Goal: Transaction & Acquisition: Purchase product/service

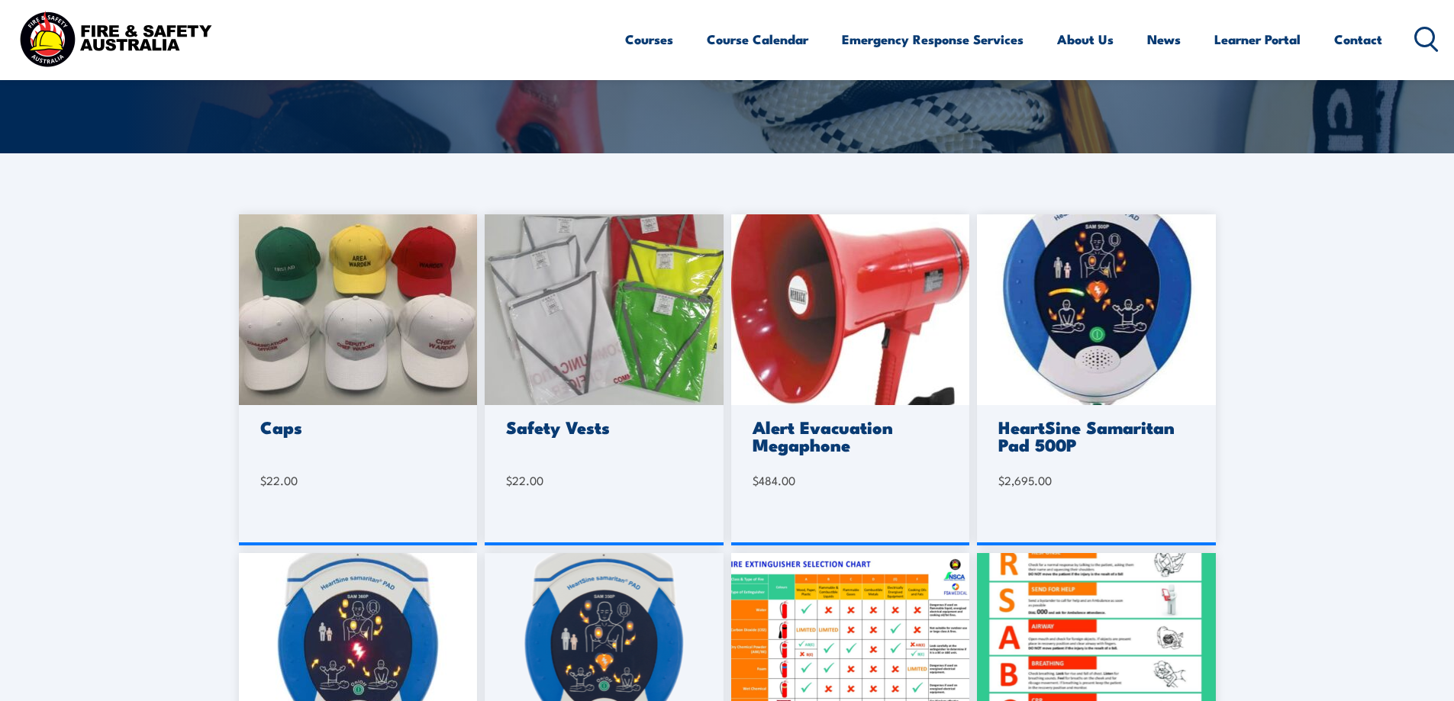
scroll to position [229, 0]
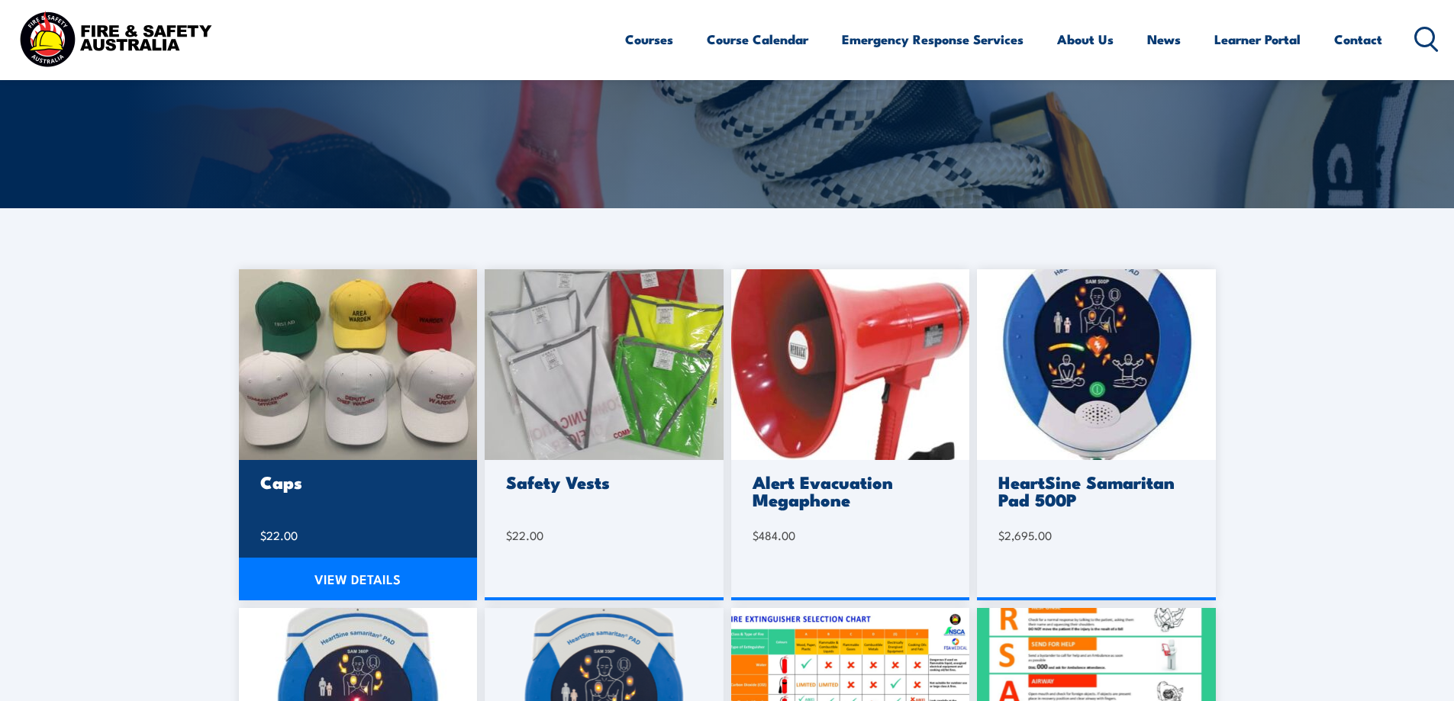
click at [416, 317] on img at bounding box center [358, 364] width 239 height 191
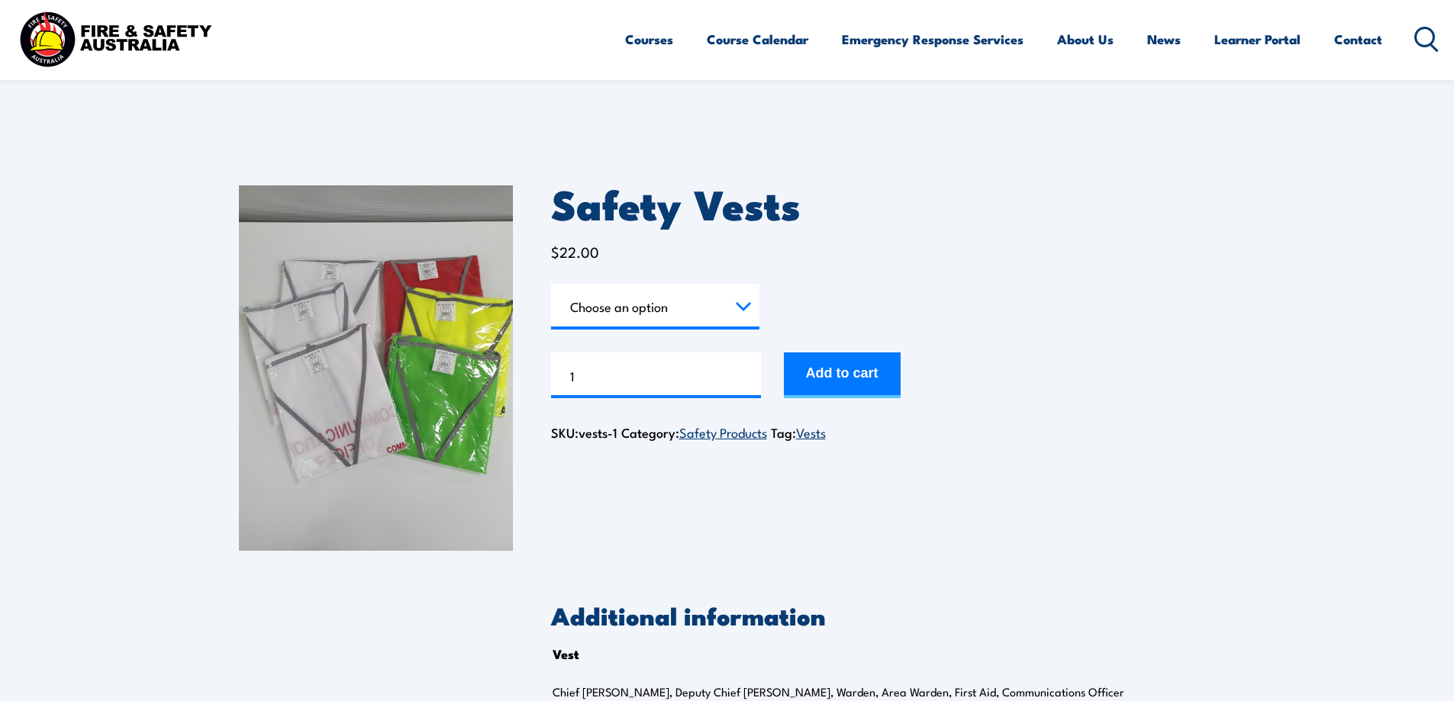
click at [642, 314] on select "Choose an option Chief Warden Deputy Chief Warden Warden Area Warden First Aid …" at bounding box center [655, 307] width 208 height 46
click at [551, 284] on select "Choose an option Chief Warden Deputy Chief Warden Warden Area Warden First Aid …" at bounding box center [655, 307] width 208 height 46
select select "Warden"
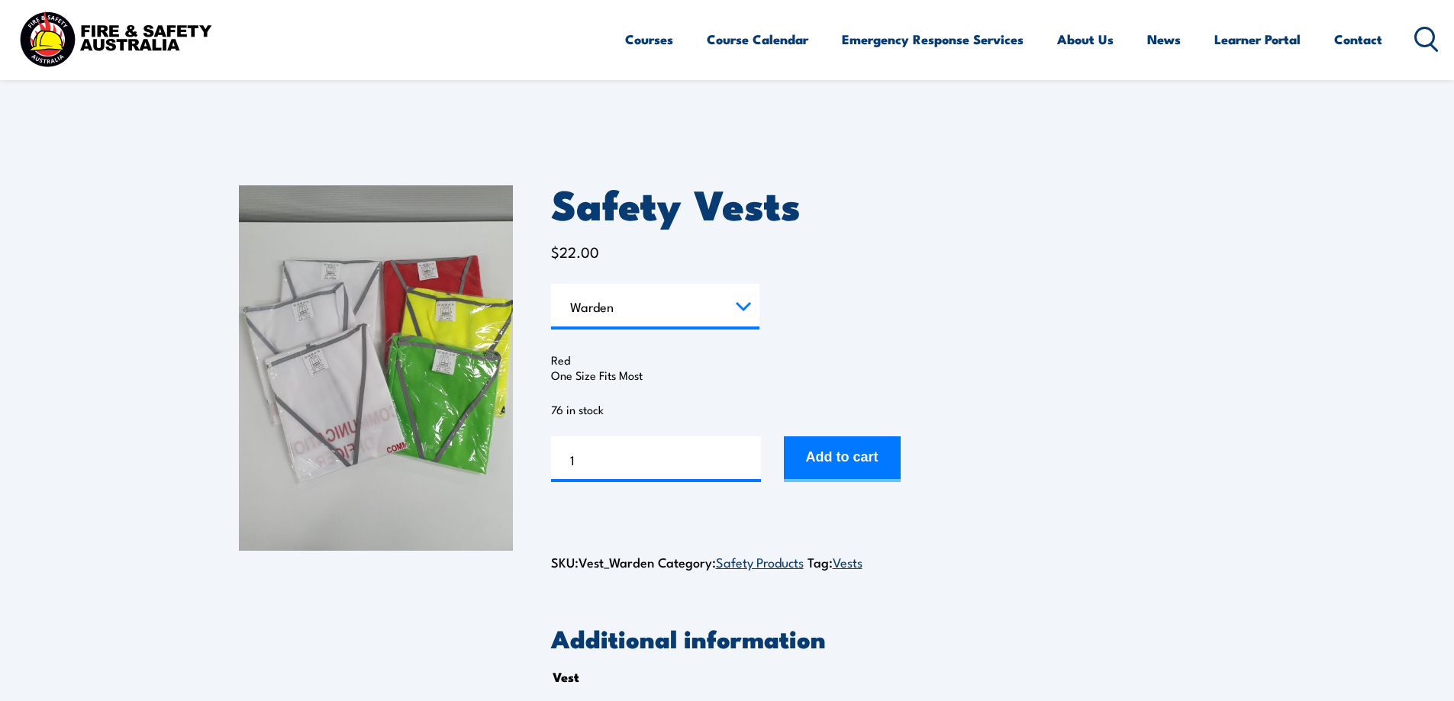
click at [646, 313] on select "Choose an option Chief Warden Deputy Chief Warden Warden Area Warden First Aid …" at bounding box center [655, 307] width 208 height 46
click at [551, 284] on select "Choose an option Chief Warden Deputy Chief Warden Warden Area Warden First Aid …" at bounding box center [655, 307] width 208 height 46
click at [859, 561] on link "Vests" at bounding box center [848, 562] width 30 height 18
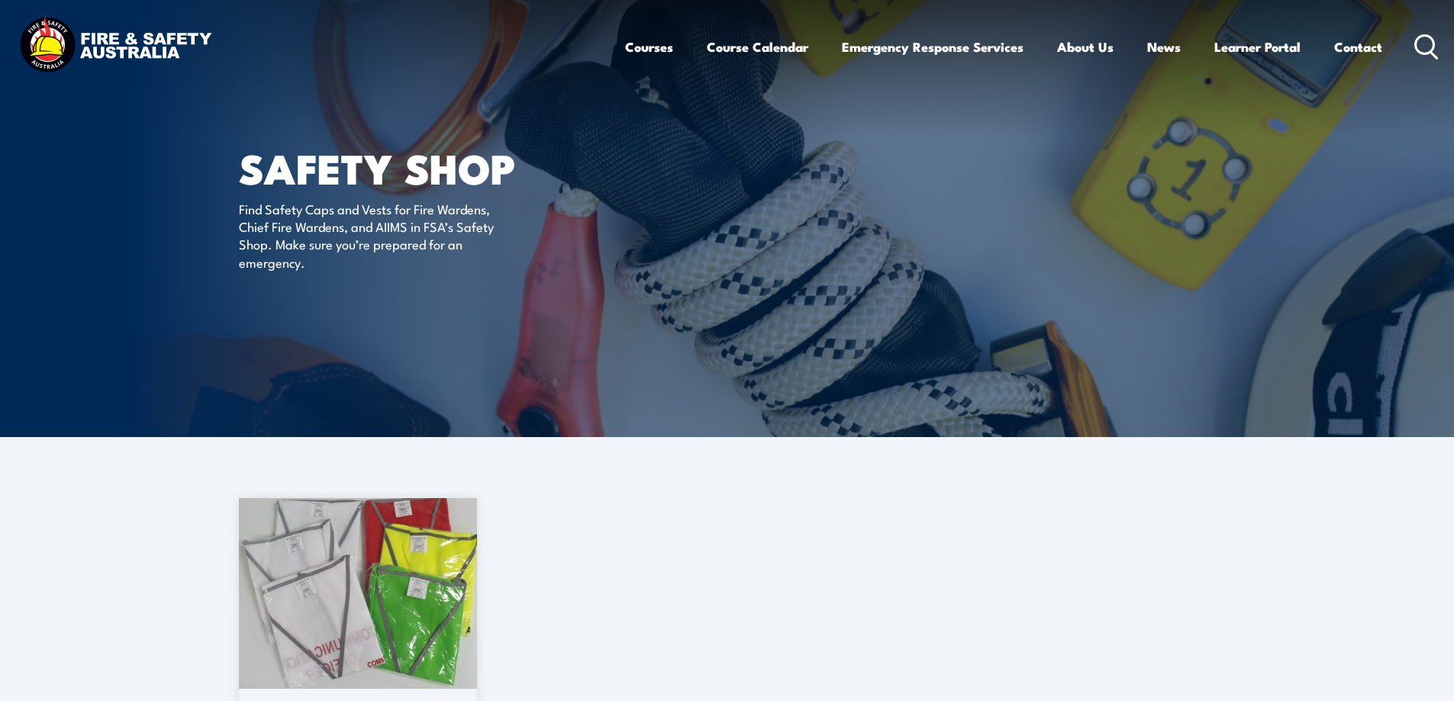
click at [192, 591] on section "Safety Vests $ 22.00 VIEW DETAILS" at bounding box center [727, 691] width 1454 height 386
click at [340, 636] on img at bounding box center [358, 593] width 239 height 191
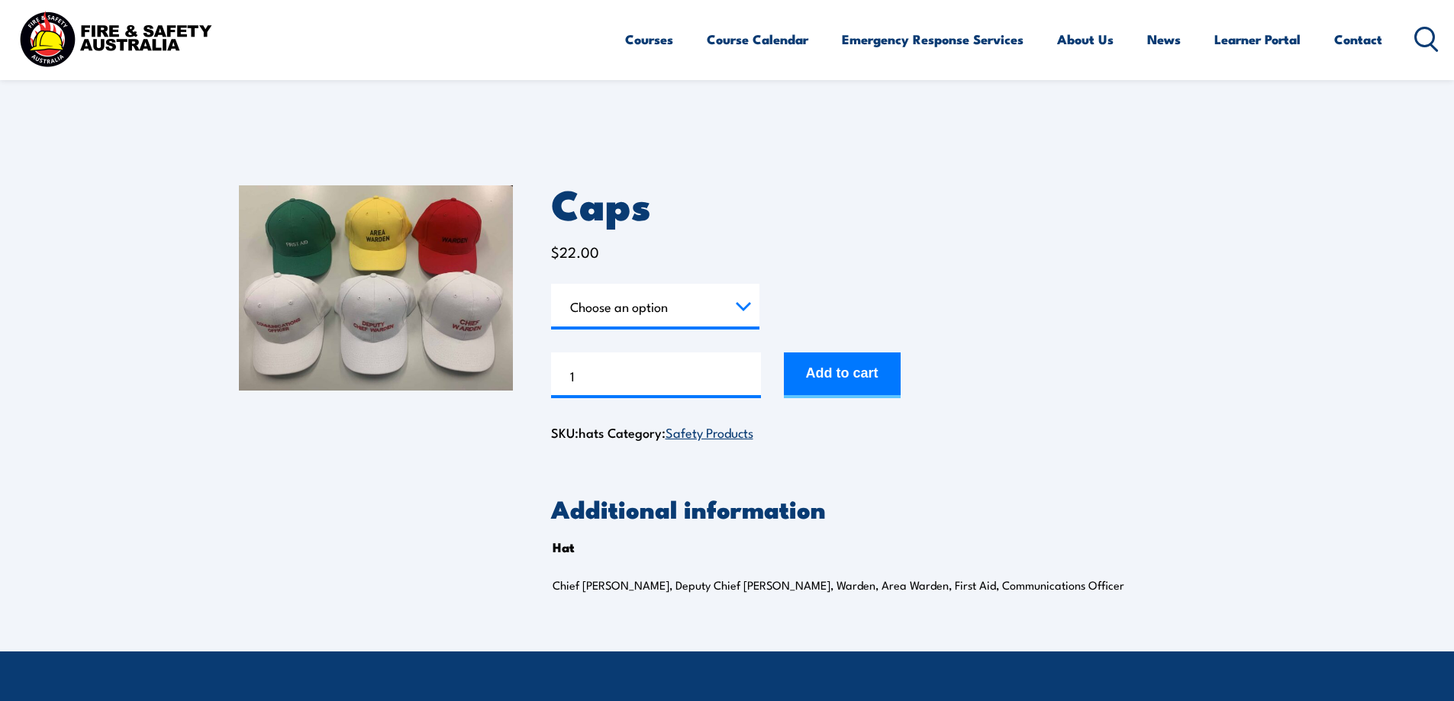
click at [679, 295] on select "Choose an option Chief Warden Deputy Chief Warden Warden Area Warden First Aid …" at bounding box center [655, 307] width 208 height 46
click at [551, 284] on select "Choose an option Chief Warden Deputy Chief Warden Warden Area Warden First Aid …" at bounding box center [655, 307] width 208 height 46
select select "Warden"
